Goal: Task Accomplishment & Management: Manage account settings

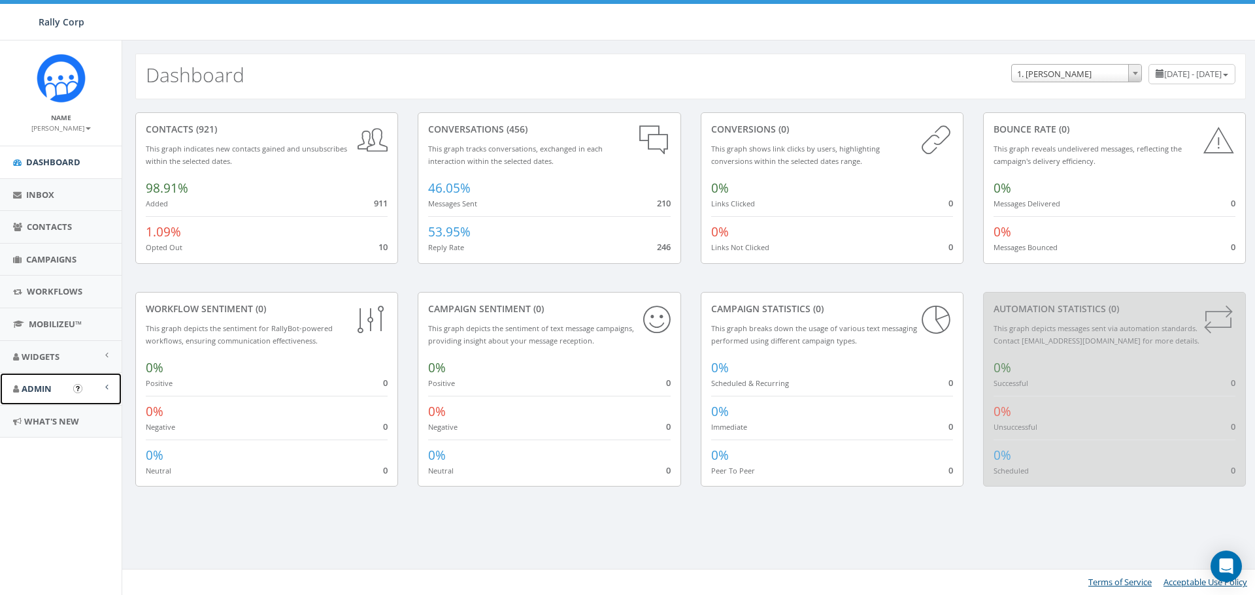
click at [54, 388] on link "Admin" at bounding box center [61, 389] width 122 height 32
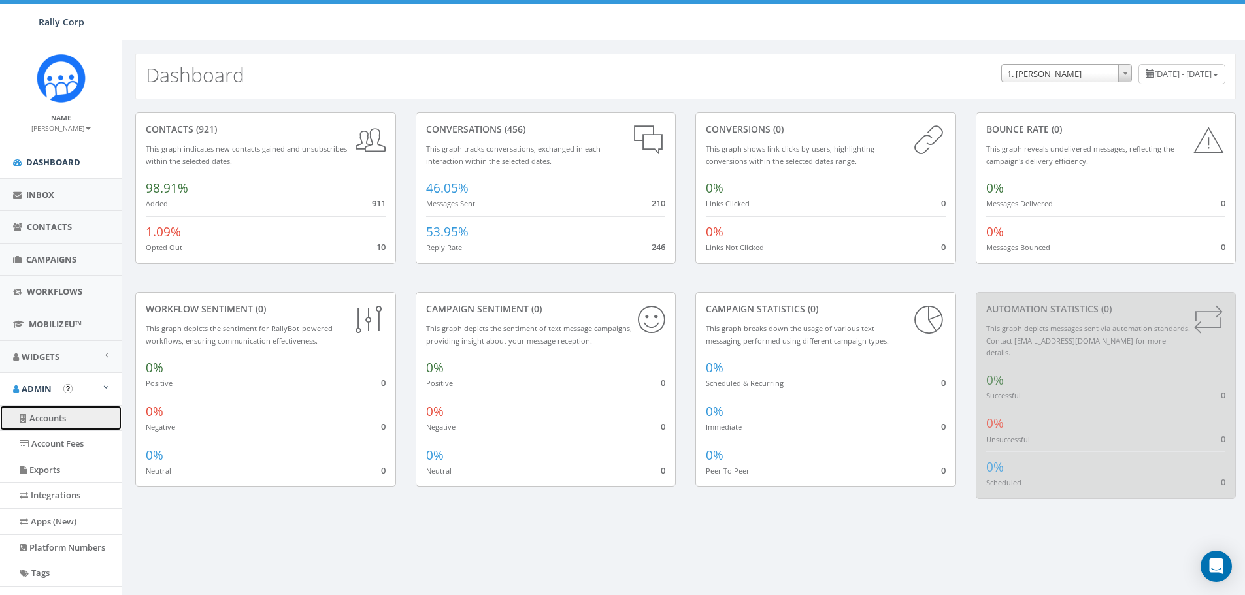
click at [45, 416] on link "Accounts" at bounding box center [61, 418] width 122 height 25
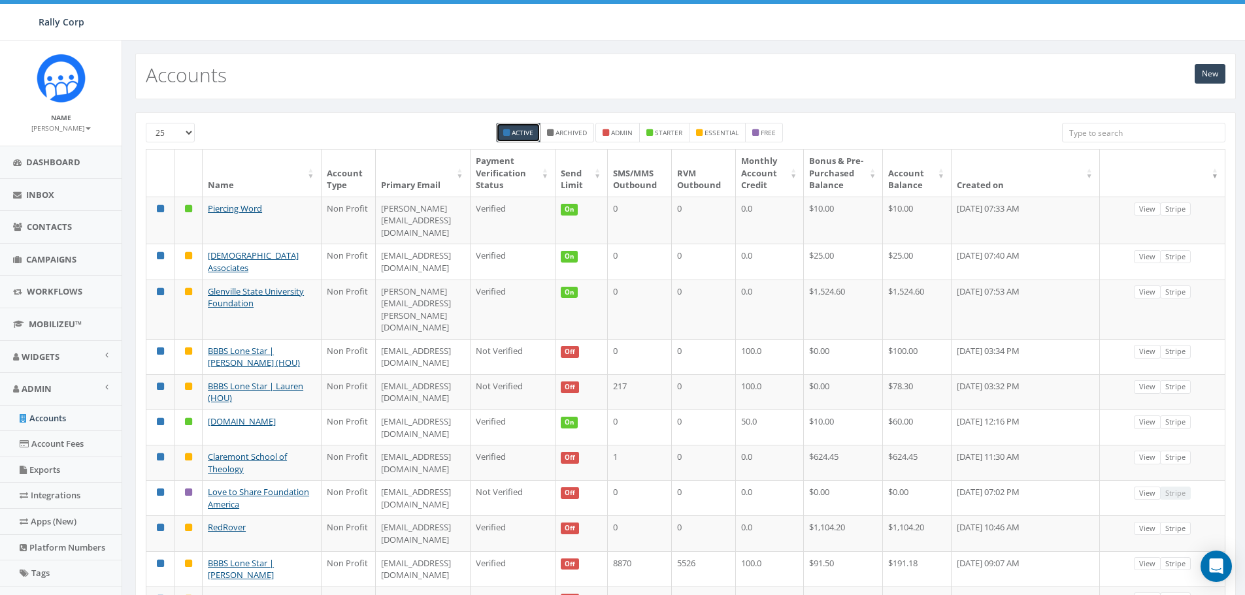
click at [1072, 129] on input "search" at bounding box center [1143, 133] width 163 height 20
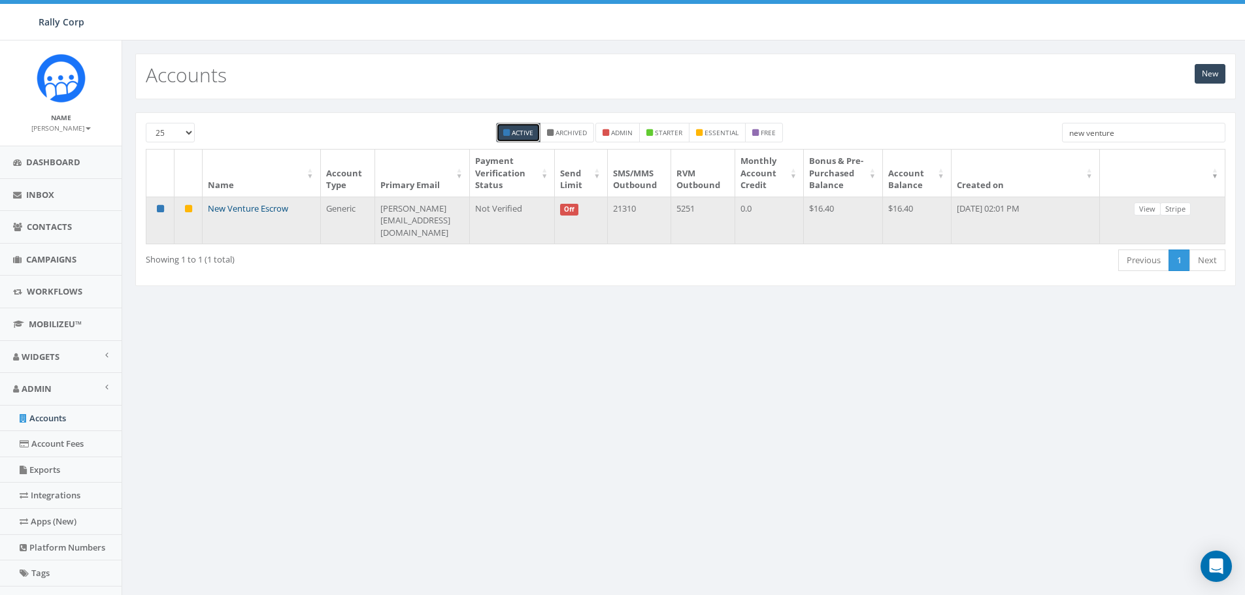
type input "new venture"
click at [231, 214] on link "New Venture Escrow" at bounding box center [248, 209] width 80 height 12
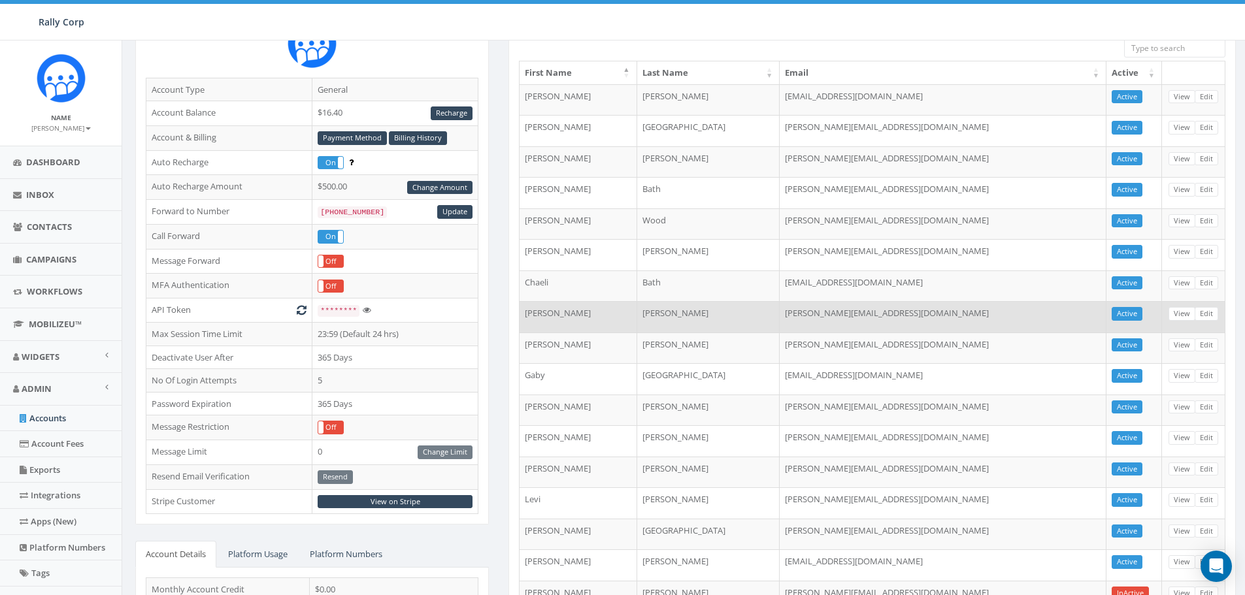
scroll to position [196, 0]
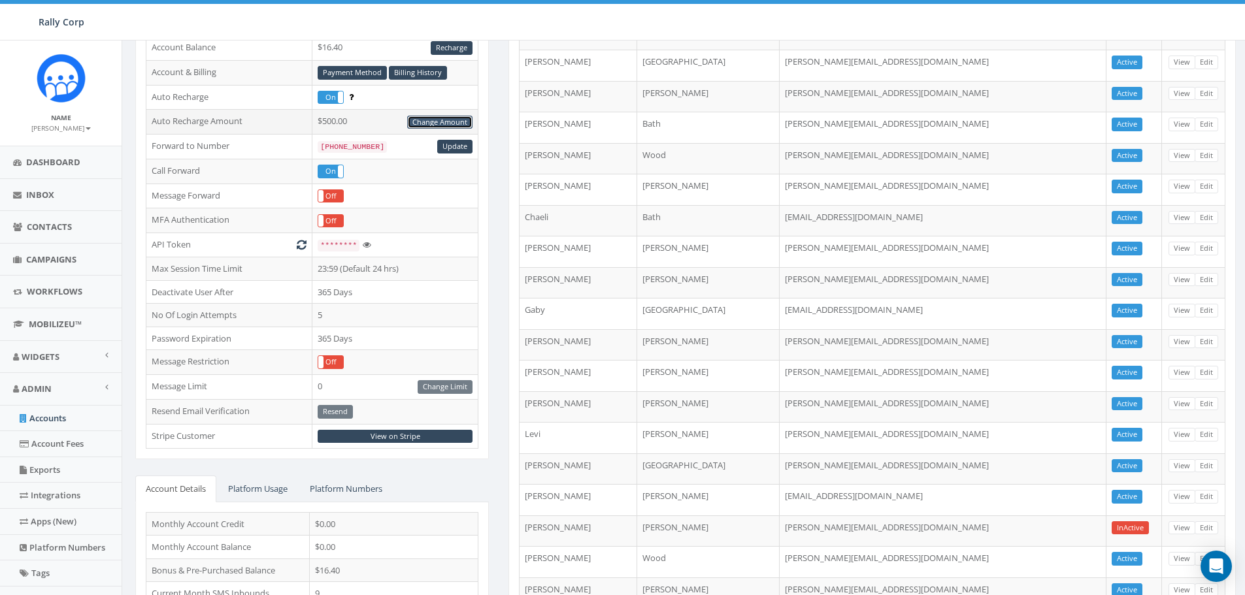
click at [435, 120] on link "Change Amount" at bounding box center [439, 123] width 65 height 14
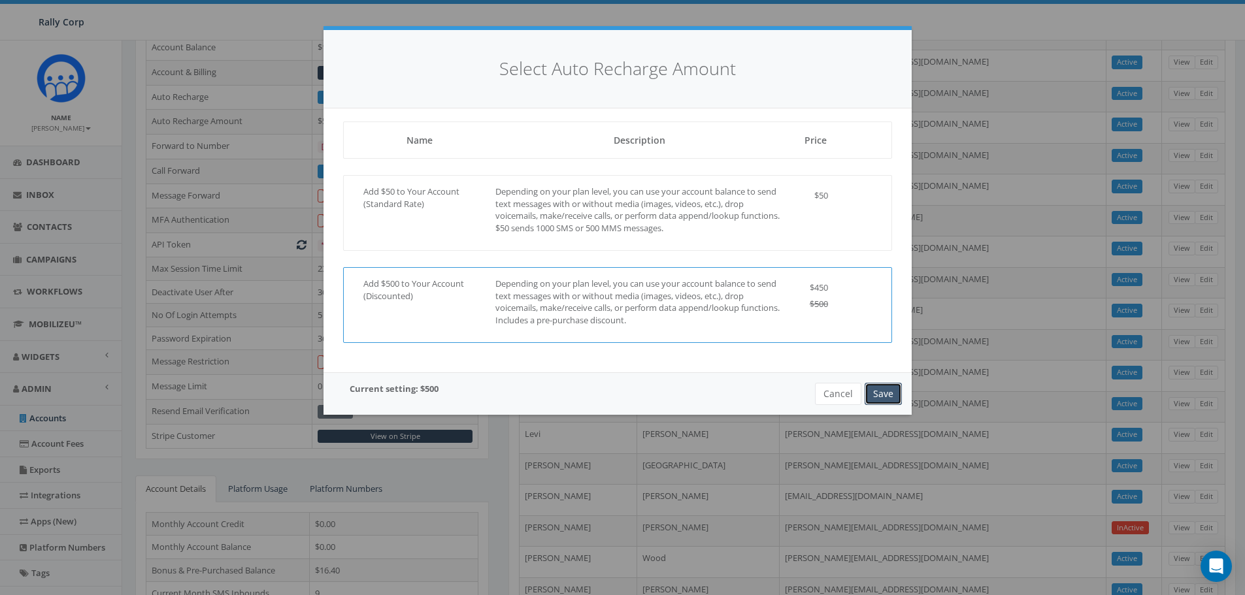
click at [883, 387] on button "Save" at bounding box center [882, 394] width 37 height 22
click at [885, 396] on button "Save" at bounding box center [882, 394] width 37 height 22
click at [834, 393] on button "Cancel" at bounding box center [838, 394] width 46 height 22
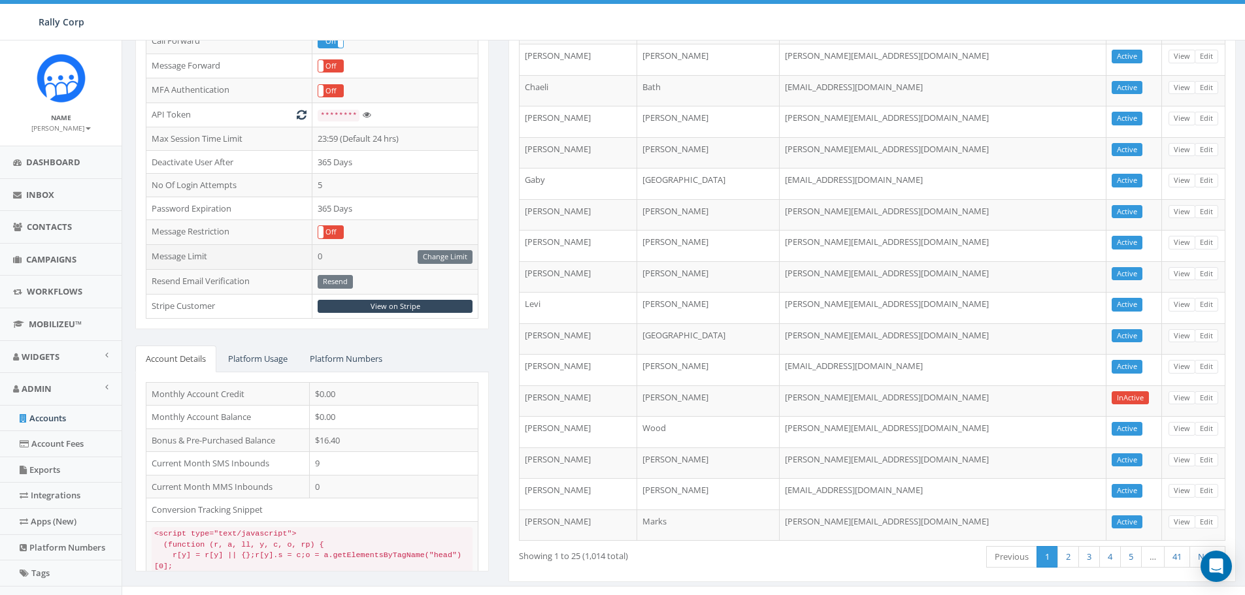
scroll to position [327, 0]
click at [384, 305] on link "View on Stripe" at bounding box center [395, 306] width 155 height 14
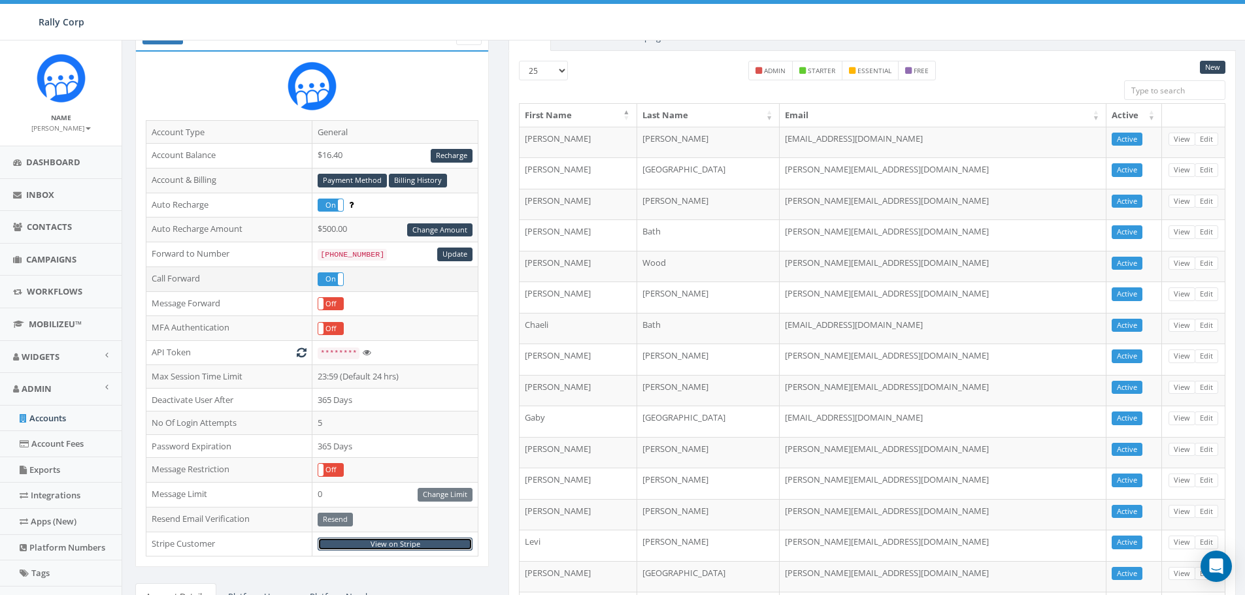
scroll to position [65, 0]
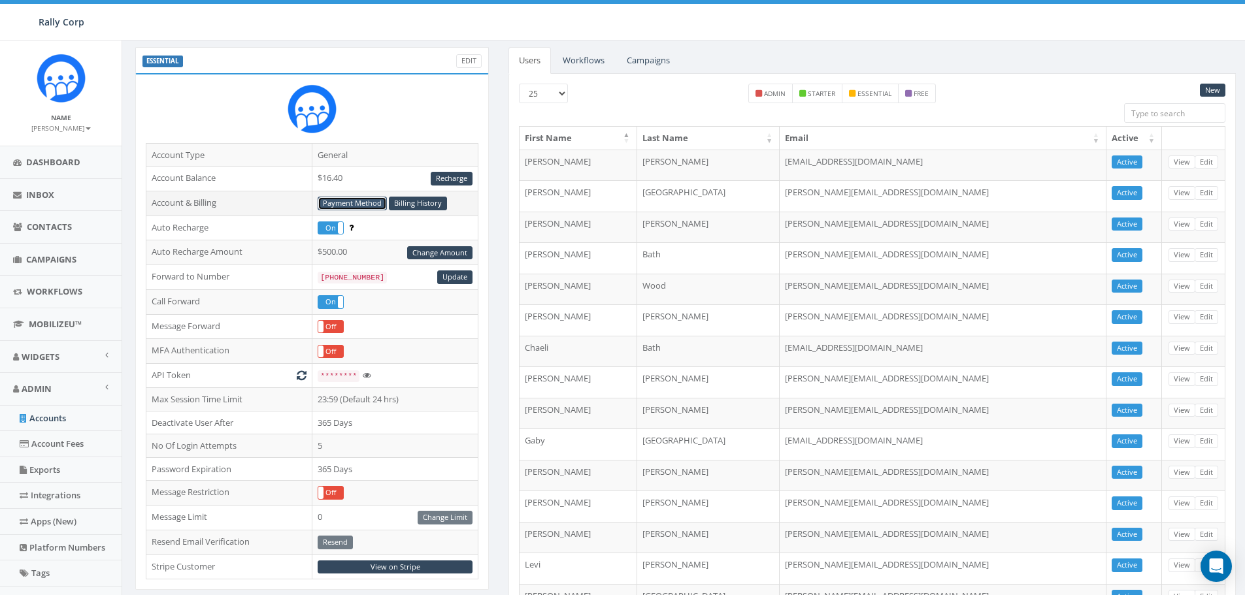
click at [353, 202] on link "Payment Method" at bounding box center [352, 204] width 69 height 14
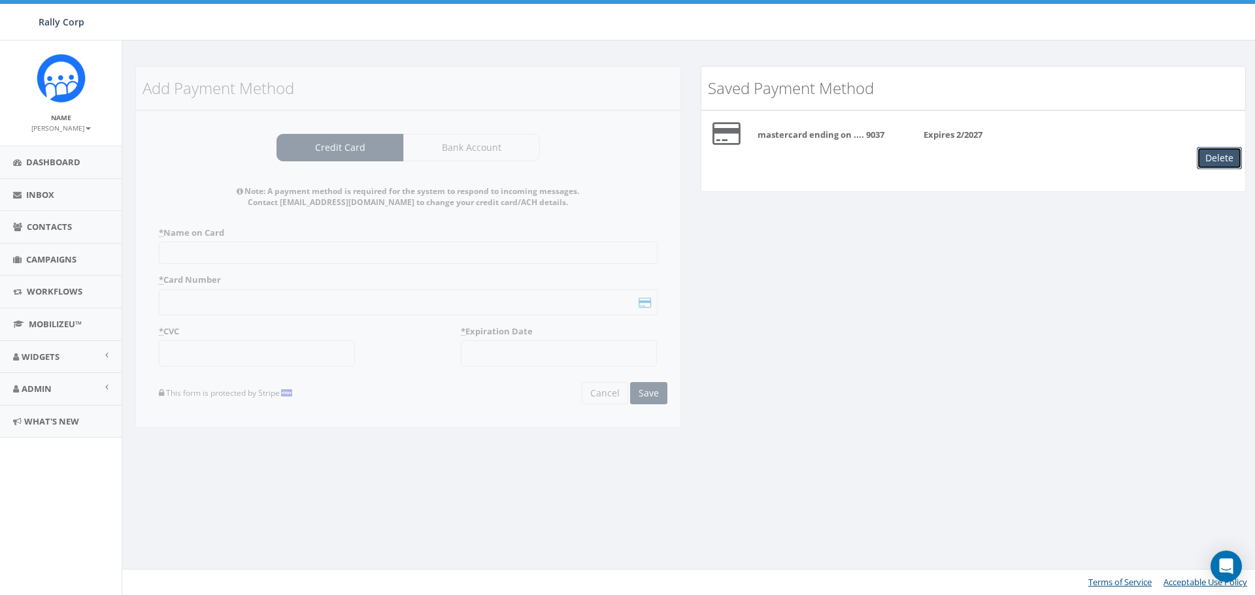
click at [1211, 155] on button "Delete" at bounding box center [1218, 158] width 45 height 22
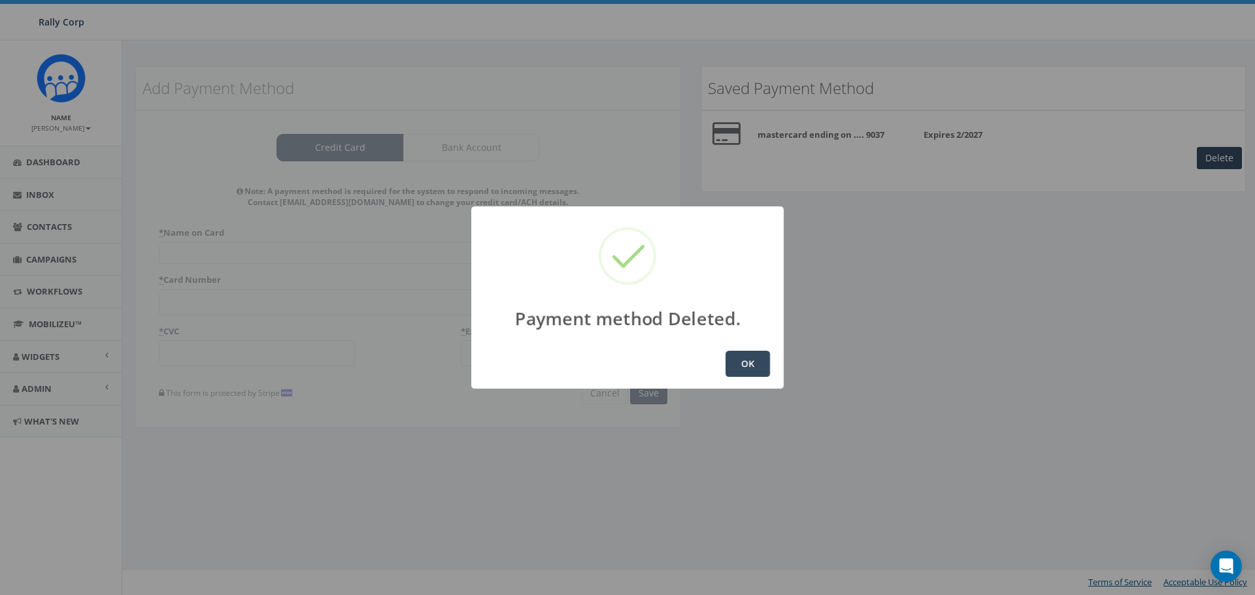
click at [749, 361] on button "OK" at bounding box center [747, 364] width 44 height 26
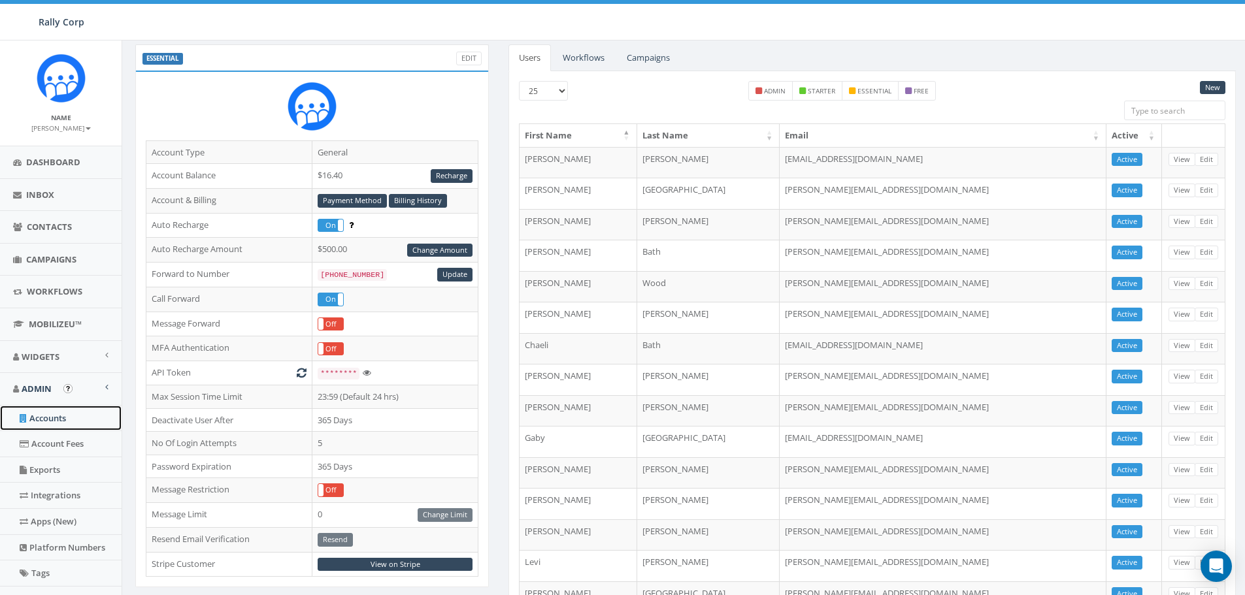
click at [45, 419] on link "Accounts" at bounding box center [61, 418] width 122 height 25
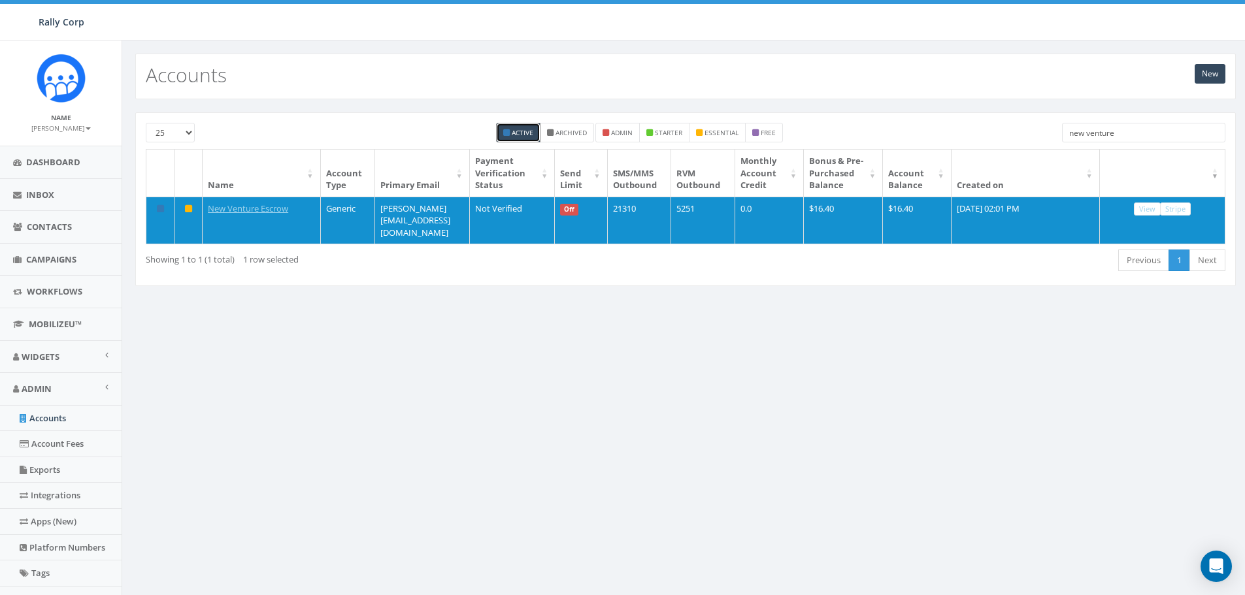
drag, startPoint x: 1122, startPoint y: 131, endPoint x: 1052, endPoint y: 141, distance: 70.6
click at [1056, 141] on div "new venture" at bounding box center [1143, 134] width 183 height 23
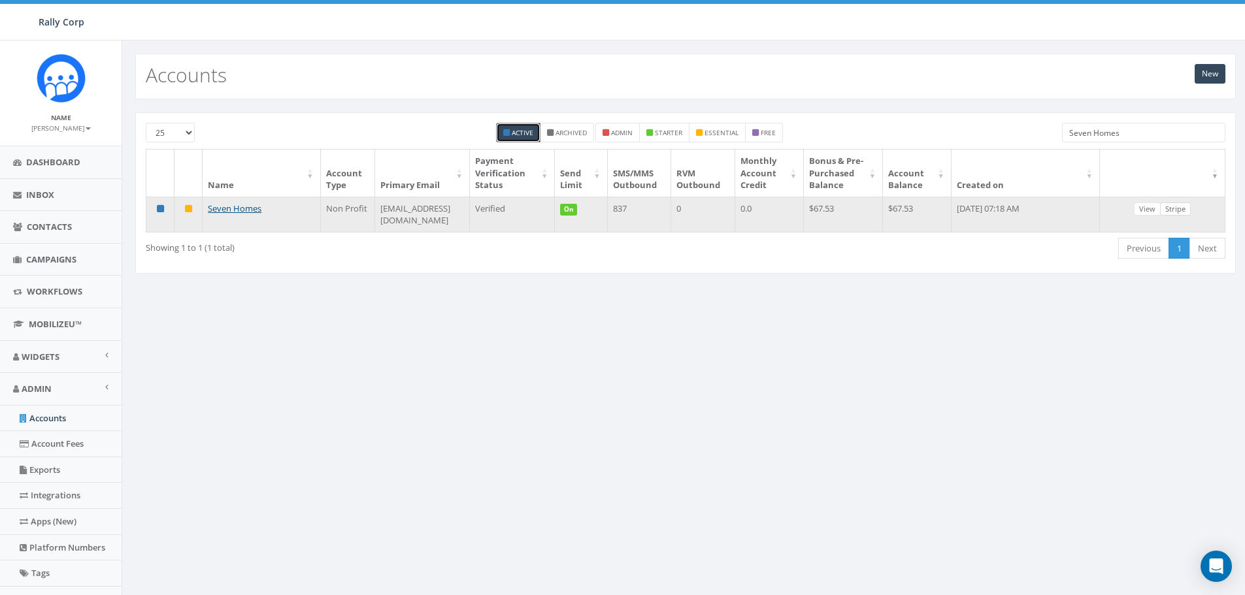
type input "Seven Homes"
click at [1176, 210] on link "Stripe" at bounding box center [1175, 210] width 31 height 14
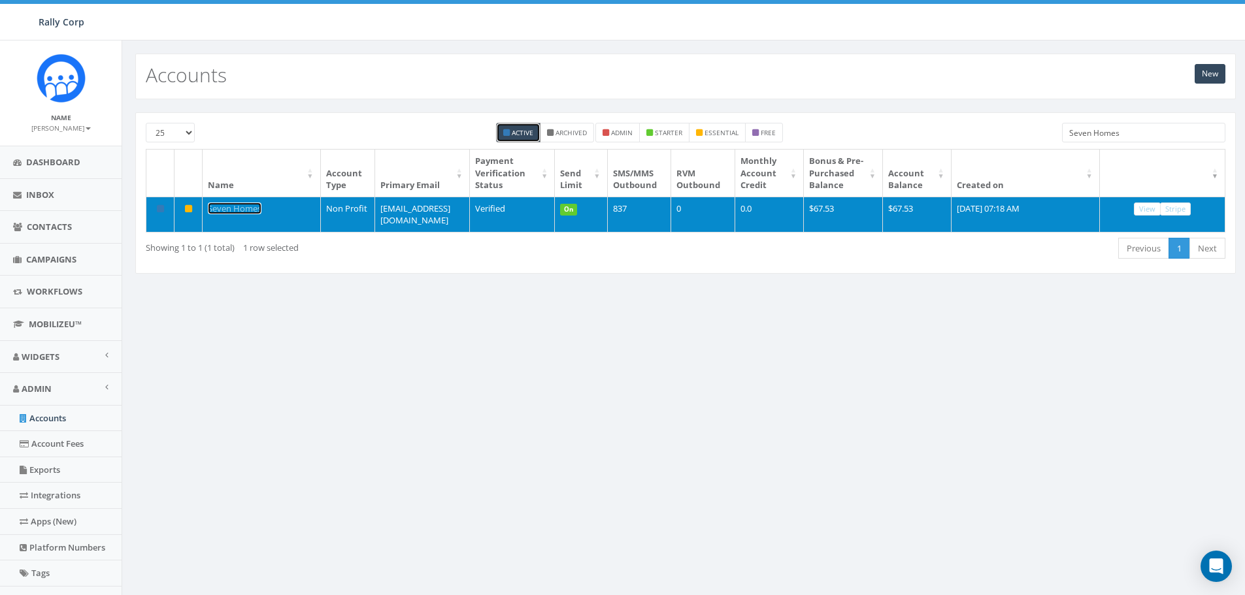
click at [229, 206] on link "Seven Homes" at bounding box center [235, 209] width 54 height 12
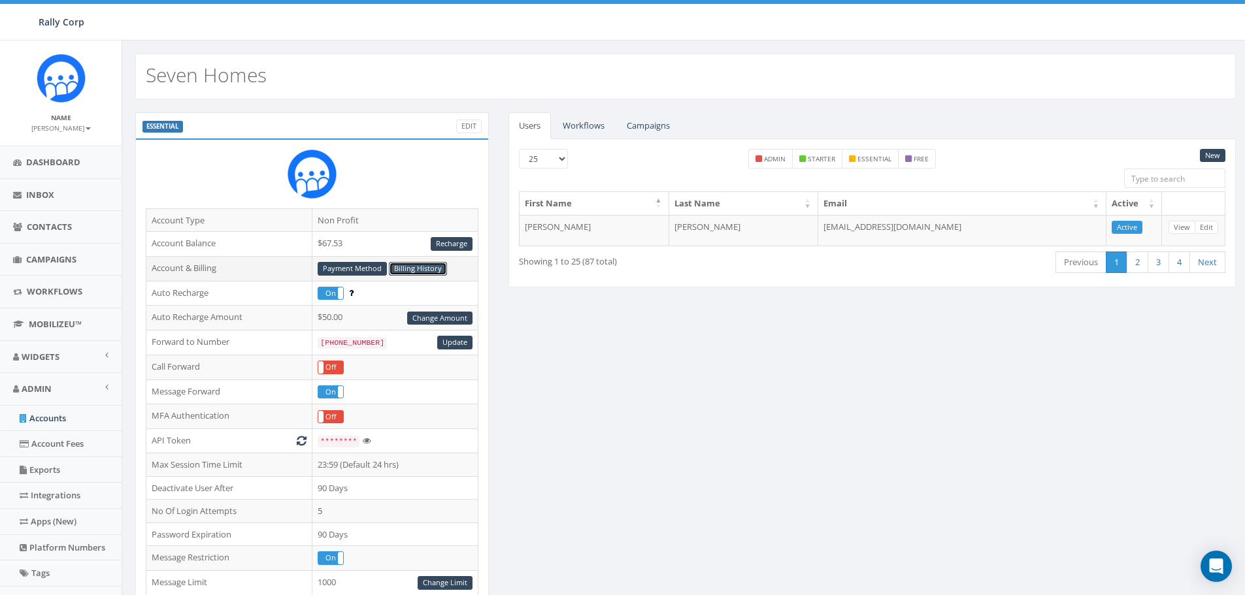
click at [412, 265] on link "Billing History" at bounding box center [418, 269] width 58 height 14
click at [340, 267] on link "Payment Method" at bounding box center [352, 269] width 69 height 14
click at [58, 129] on small "[PERSON_NAME]" at bounding box center [60, 127] width 59 height 9
click at [48, 161] on link "Sign Out" at bounding box center [65, 164] width 103 height 16
